Goal: Information Seeking & Learning: Learn about a topic

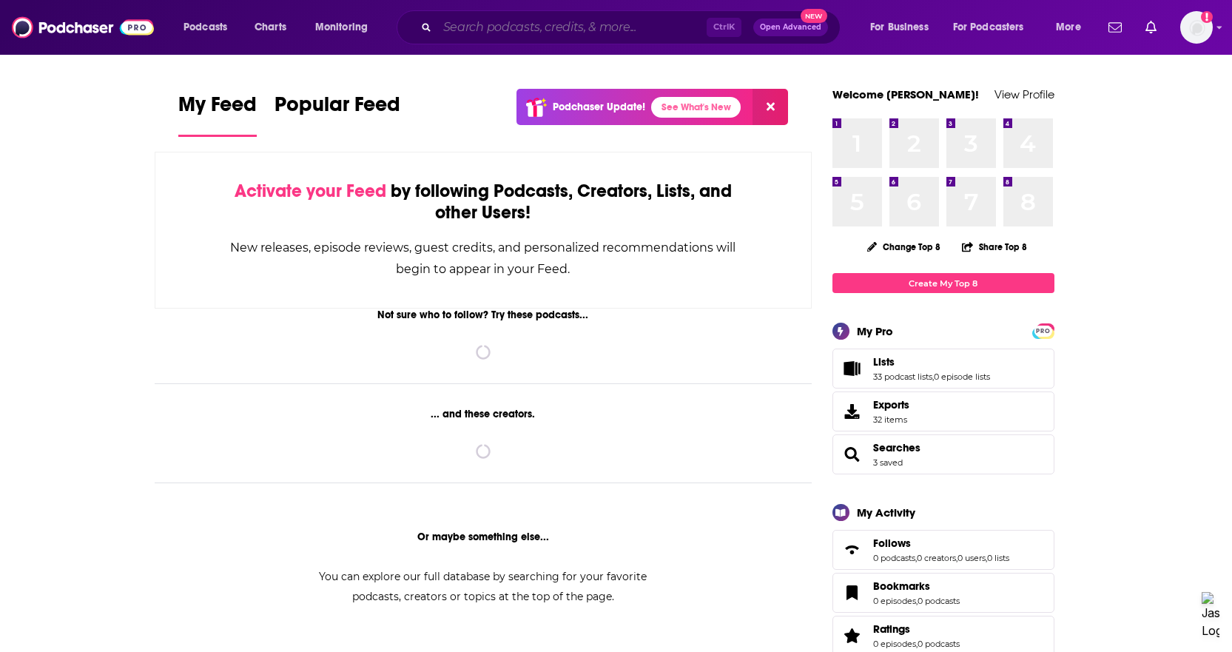
click at [459, 36] on input "Search podcasts, credits, & more..." at bounding box center [571, 28] width 269 height 24
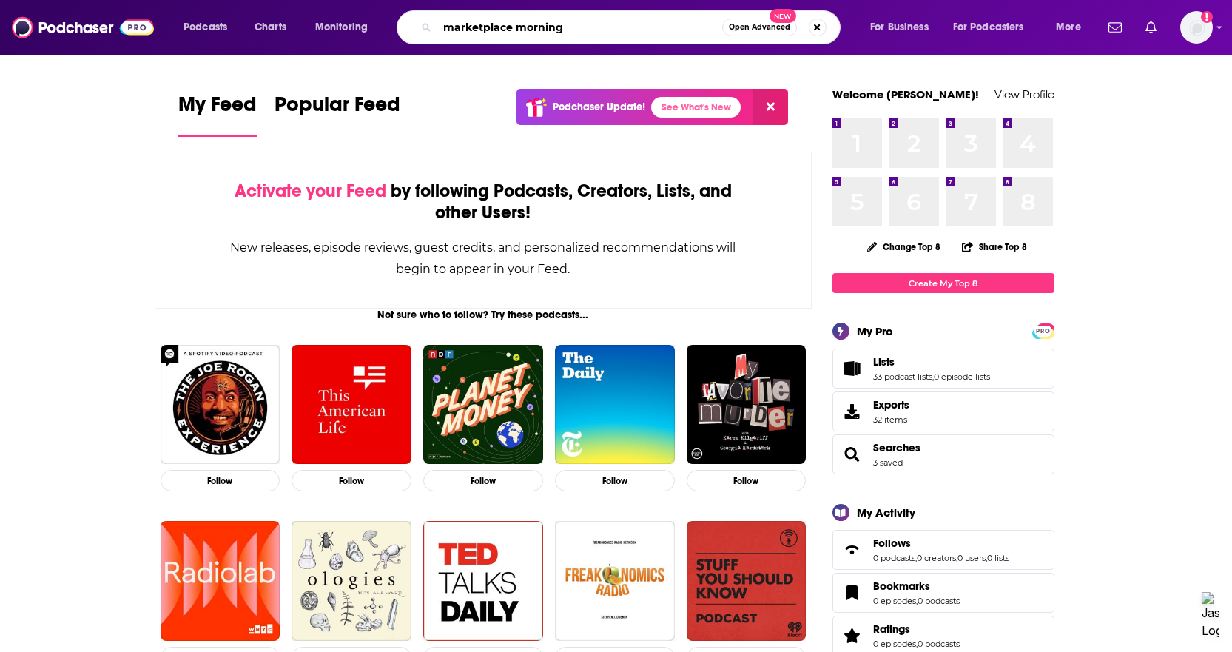
type input "marketplace morning"
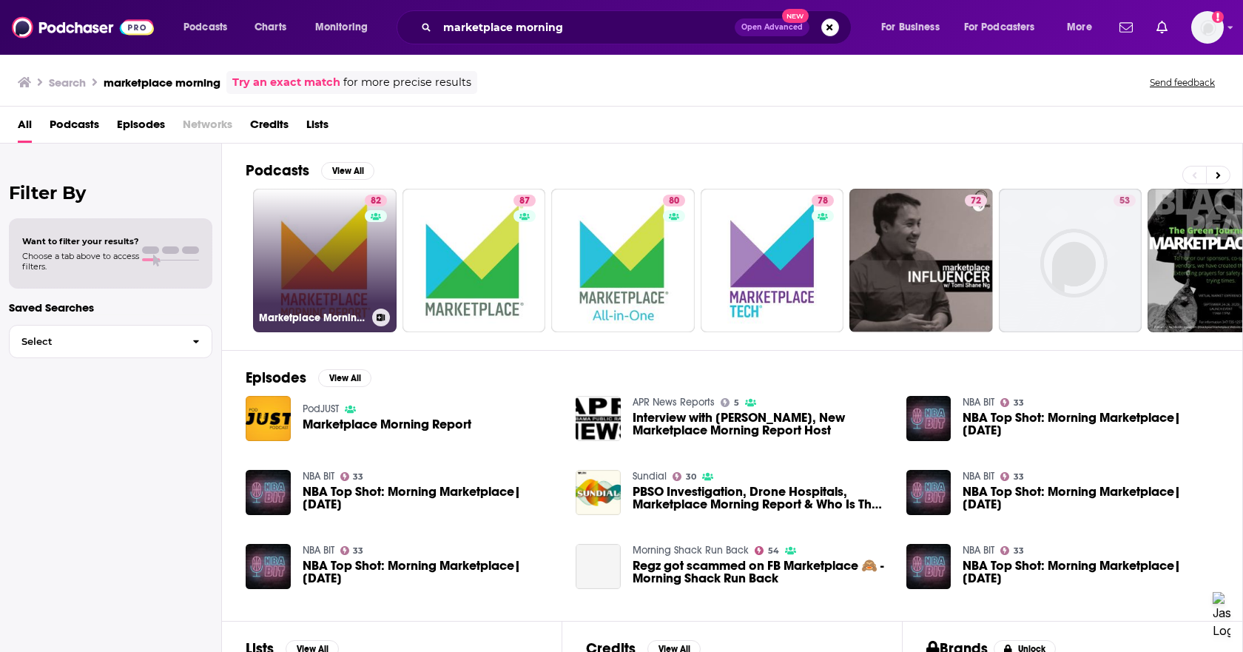
click at [348, 254] on link "82 Marketplace Morning Report" at bounding box center [325, 261] width 144 height 144
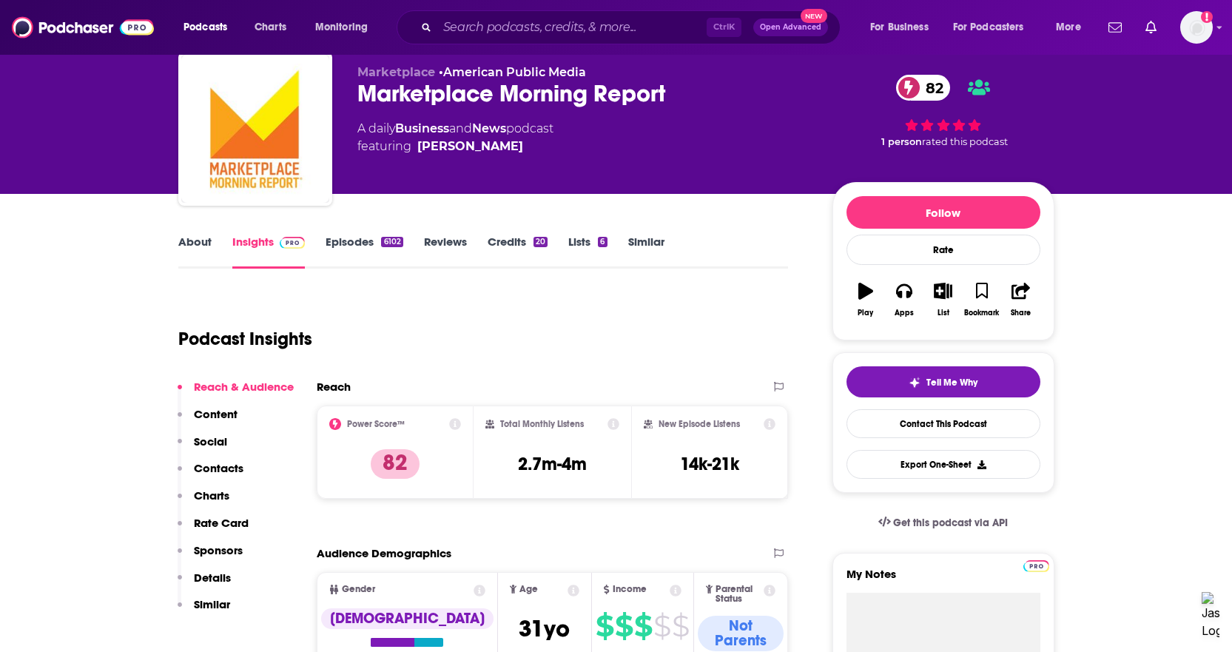
scroll to position [74, 0]
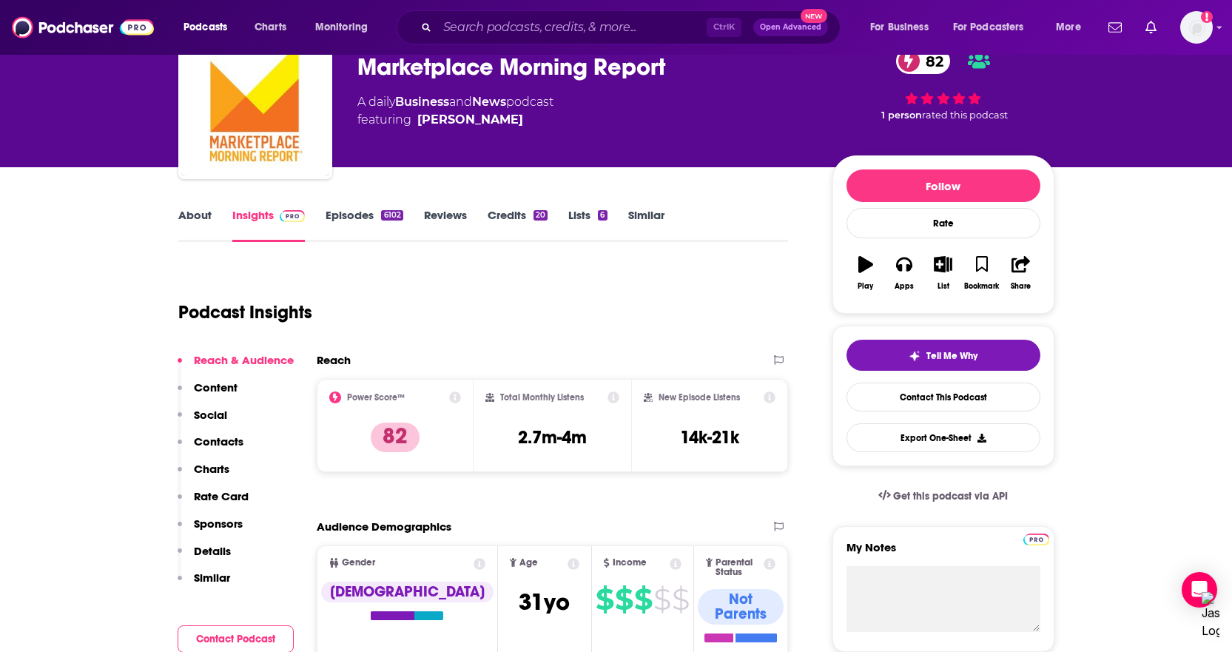
click at [355, 219] on link "Episodes 6102" at bounding box center [364, 225] width 77 height 34
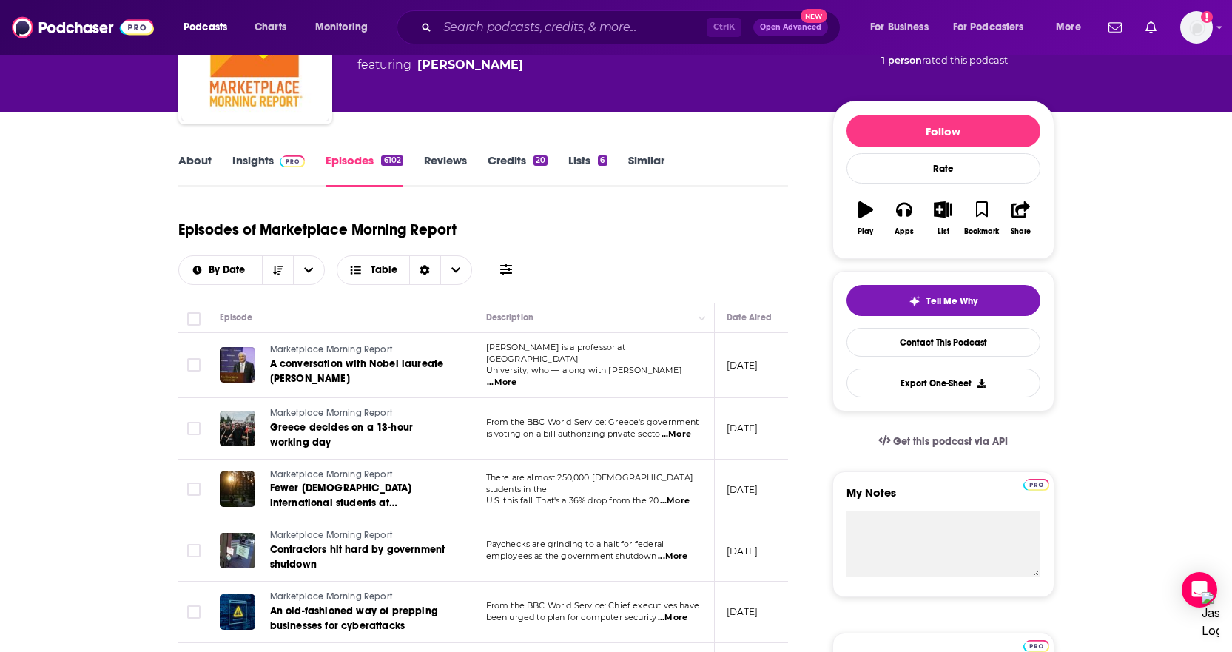
scroll to position [222, 0]
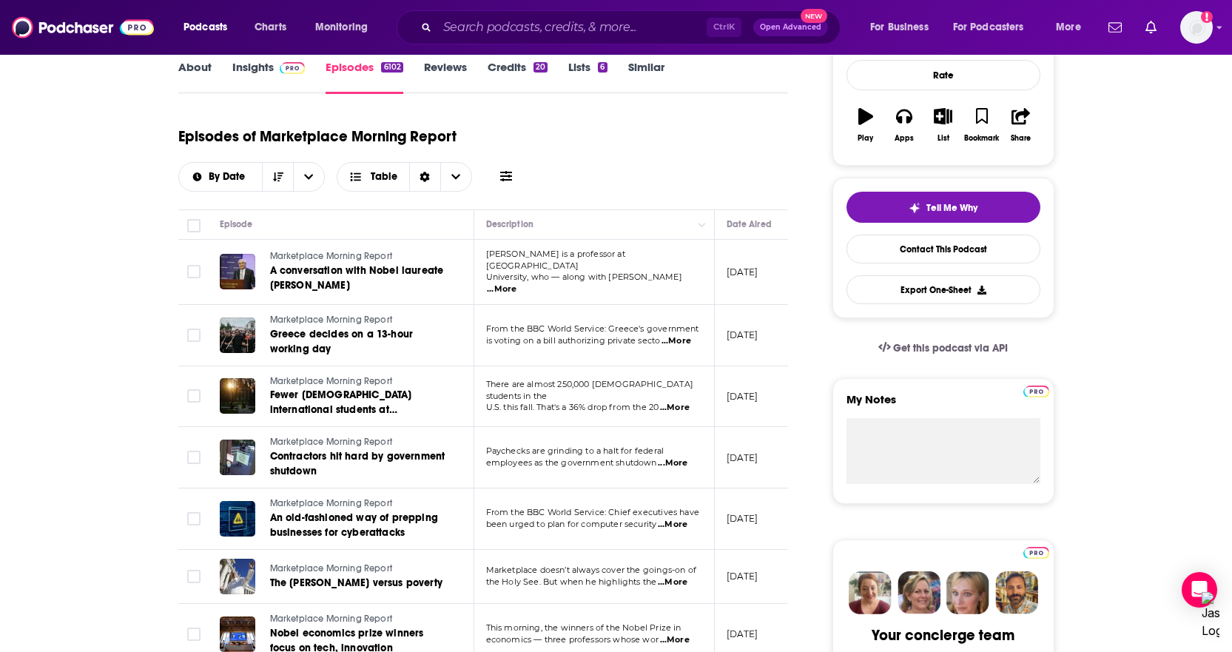
click at [517, 283] on span "...More" at bounding box center [502, 289] width 30 height 12
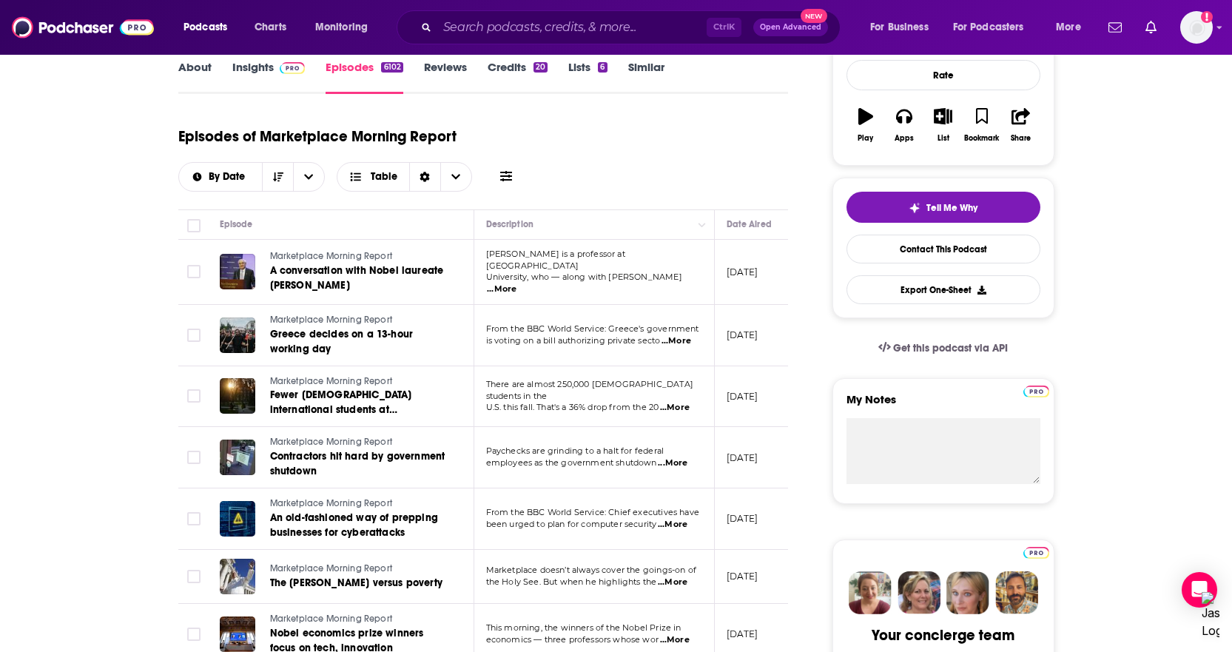
click at [360, 260] on span "Marketplace Morning Report" at bounding box center [331, 256] width 122 height 10
